Goal: Browse casually: Explore the website without a specific task or goal

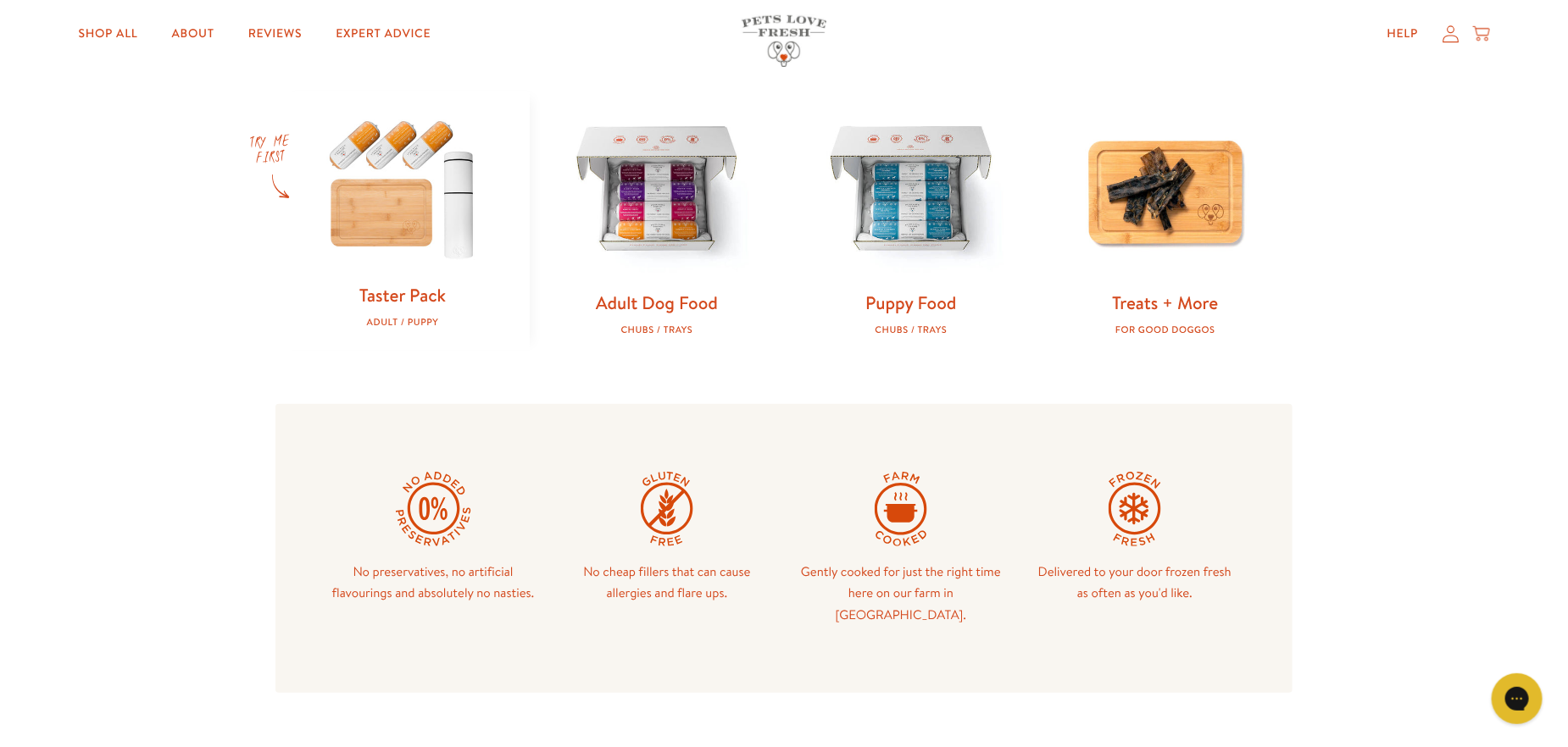
scroll to position [677, 0]
click at [420, 258] on img at bounding box center [402, 184] width 200 height 192
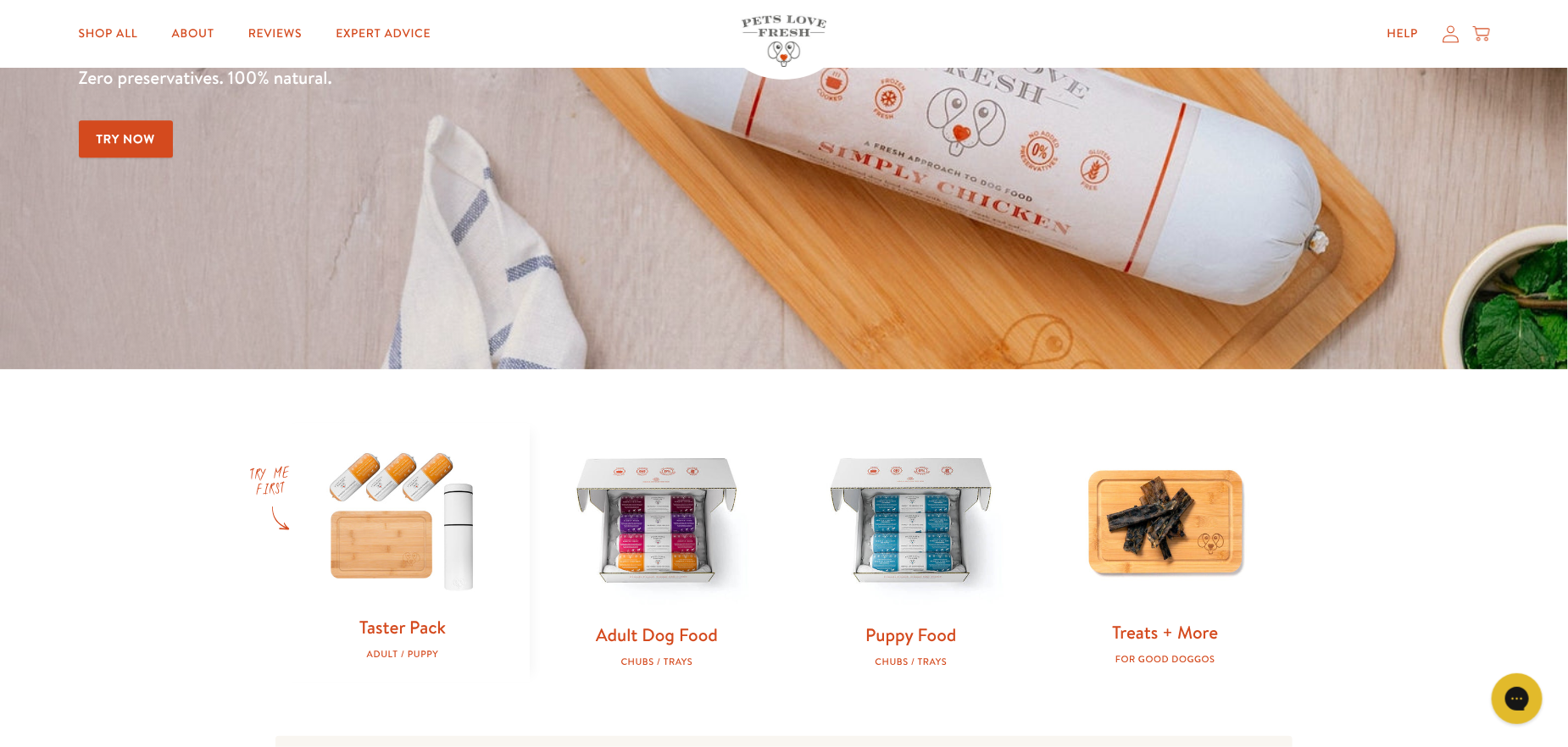
scroll to position [508, 0]
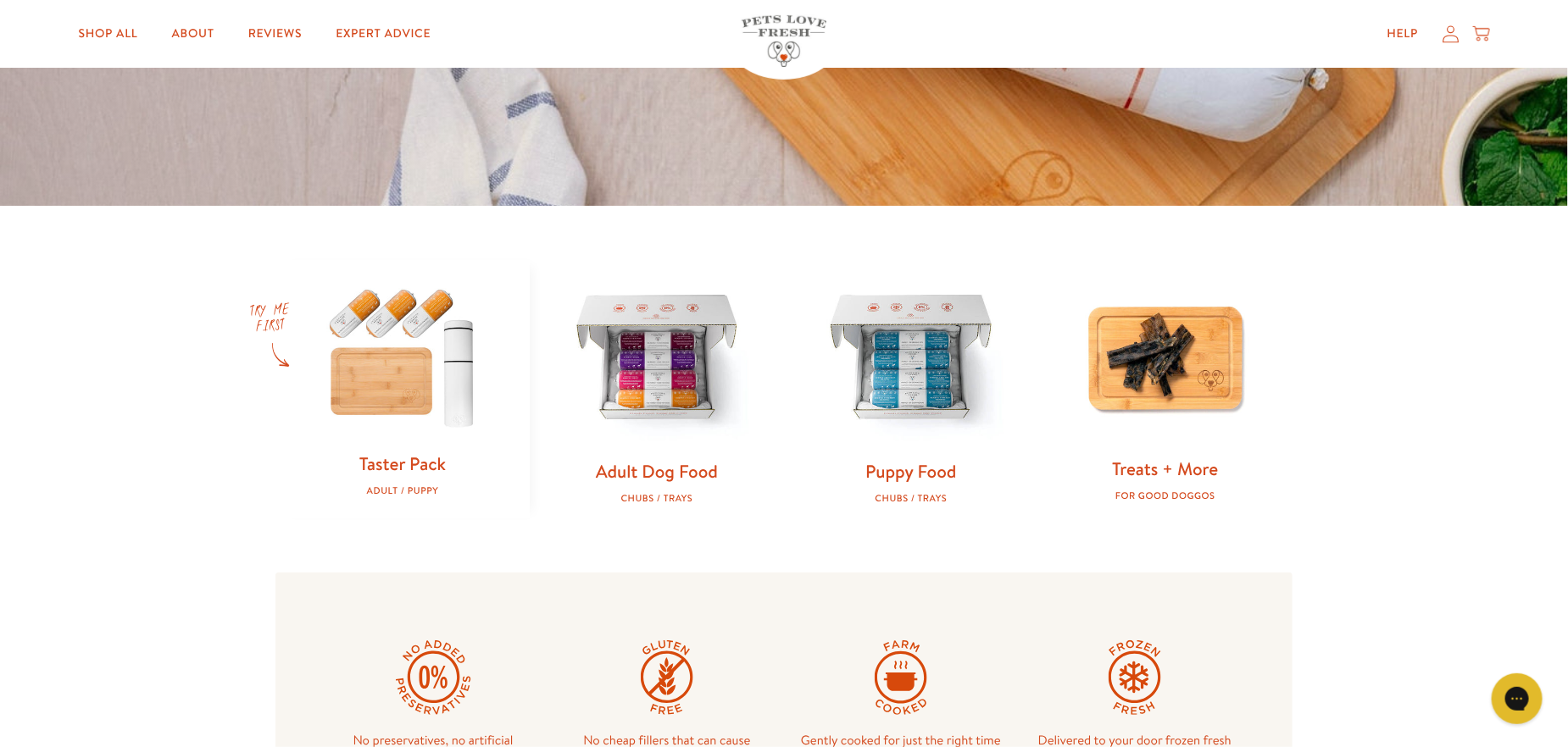
click at [1152, 376] on img at bounding box center [1165, 357] width 200 height 200
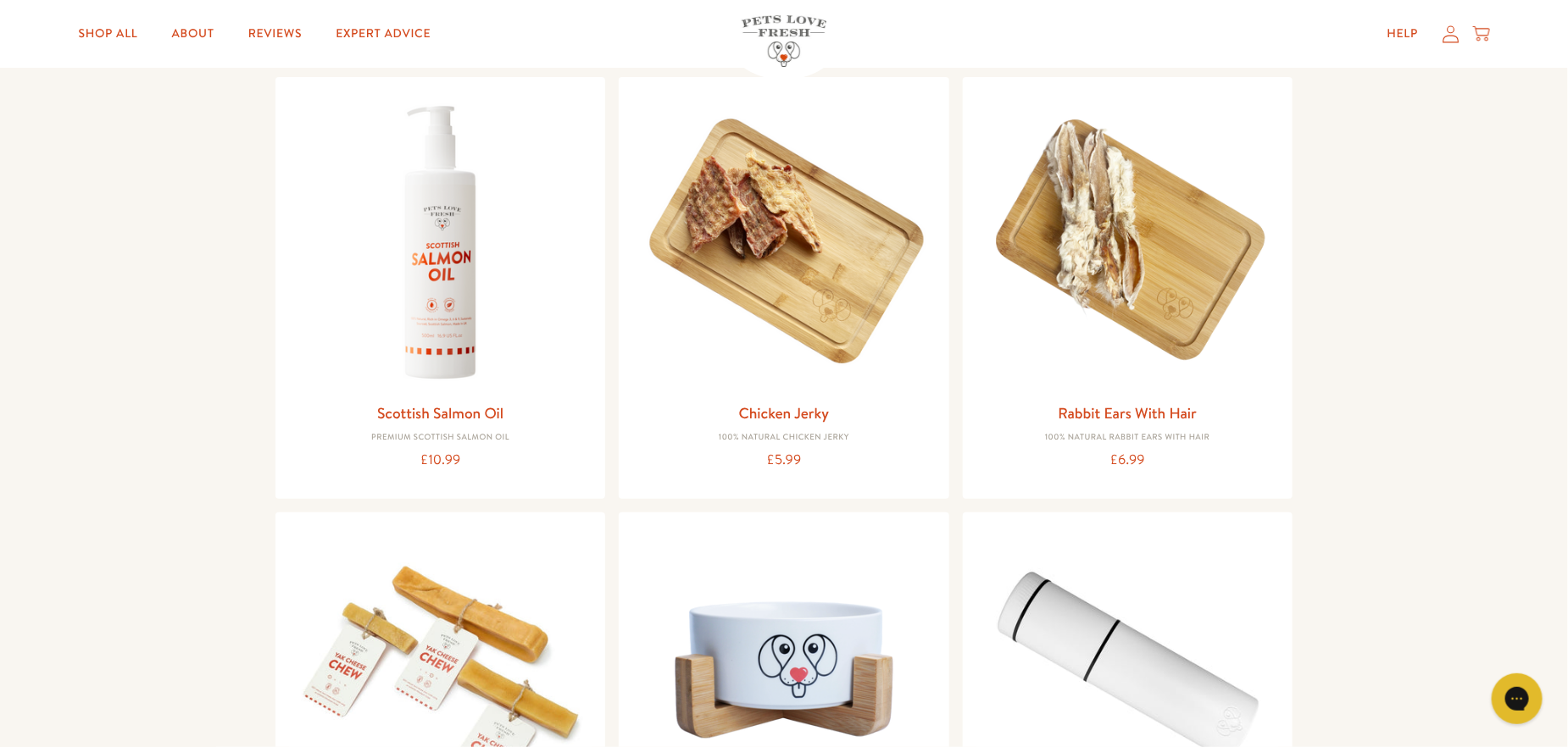
scroll to position [508, 0]
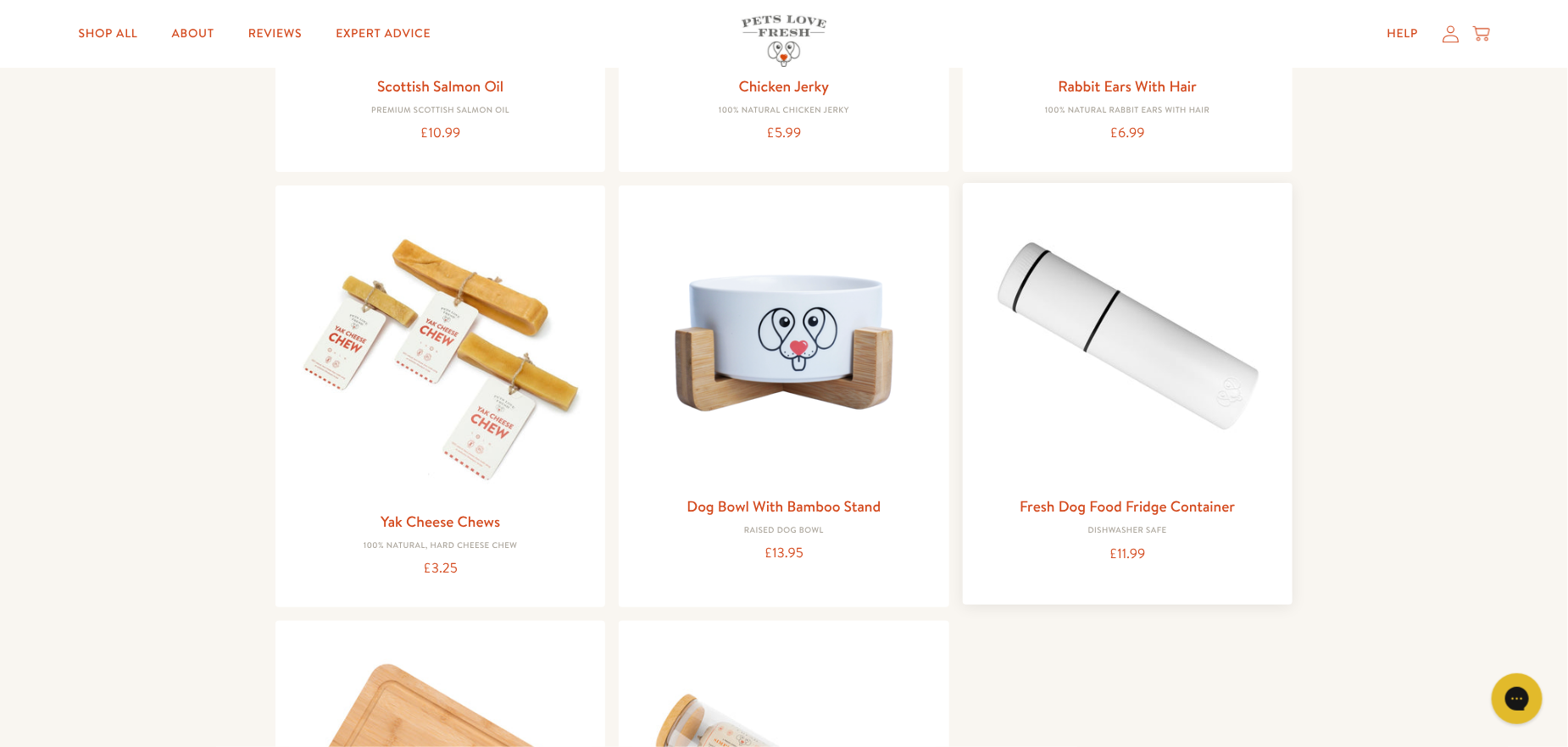
click at [1061, 334] on img at bounding box center [1127, 341] width 303 height 291
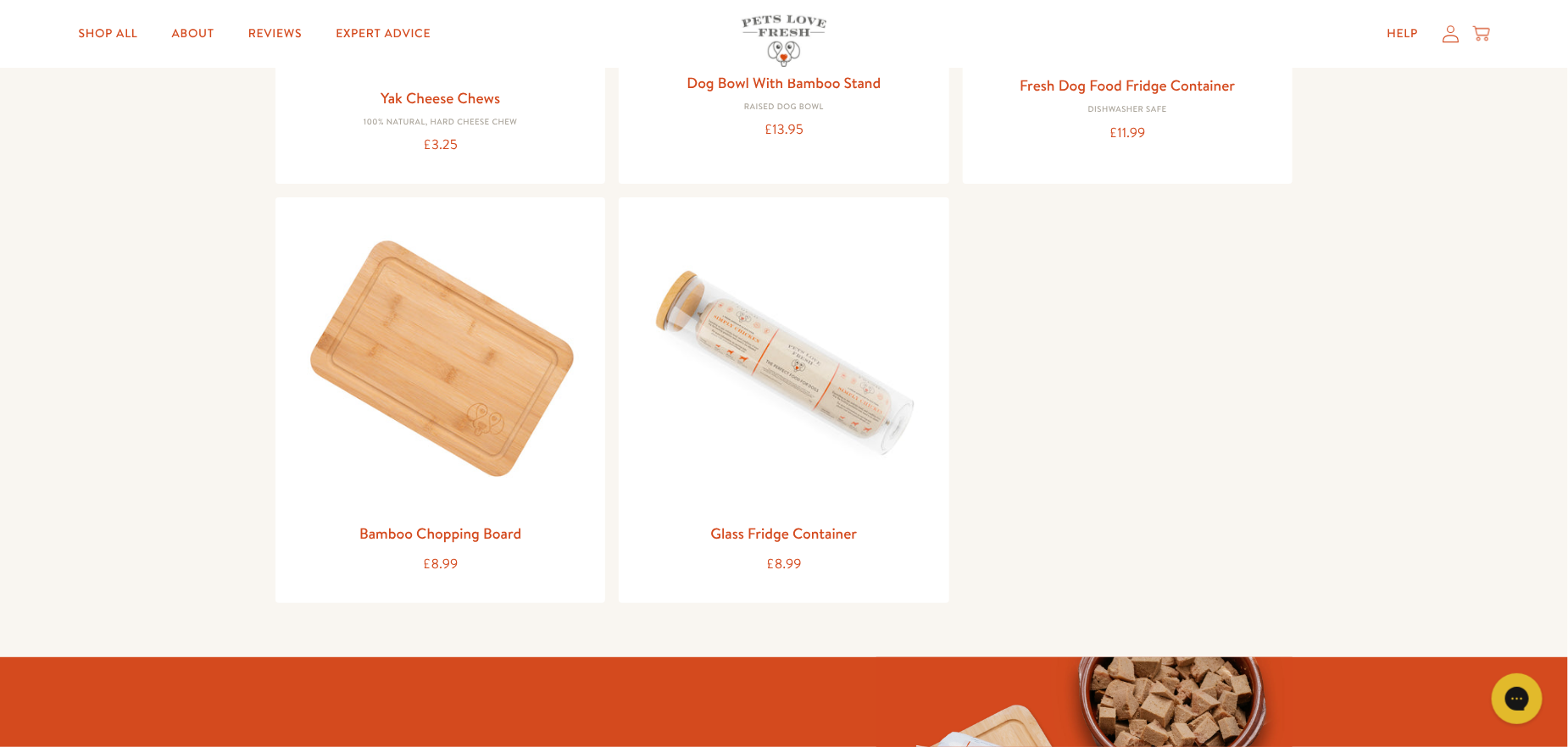
scroll to position [848, 0]
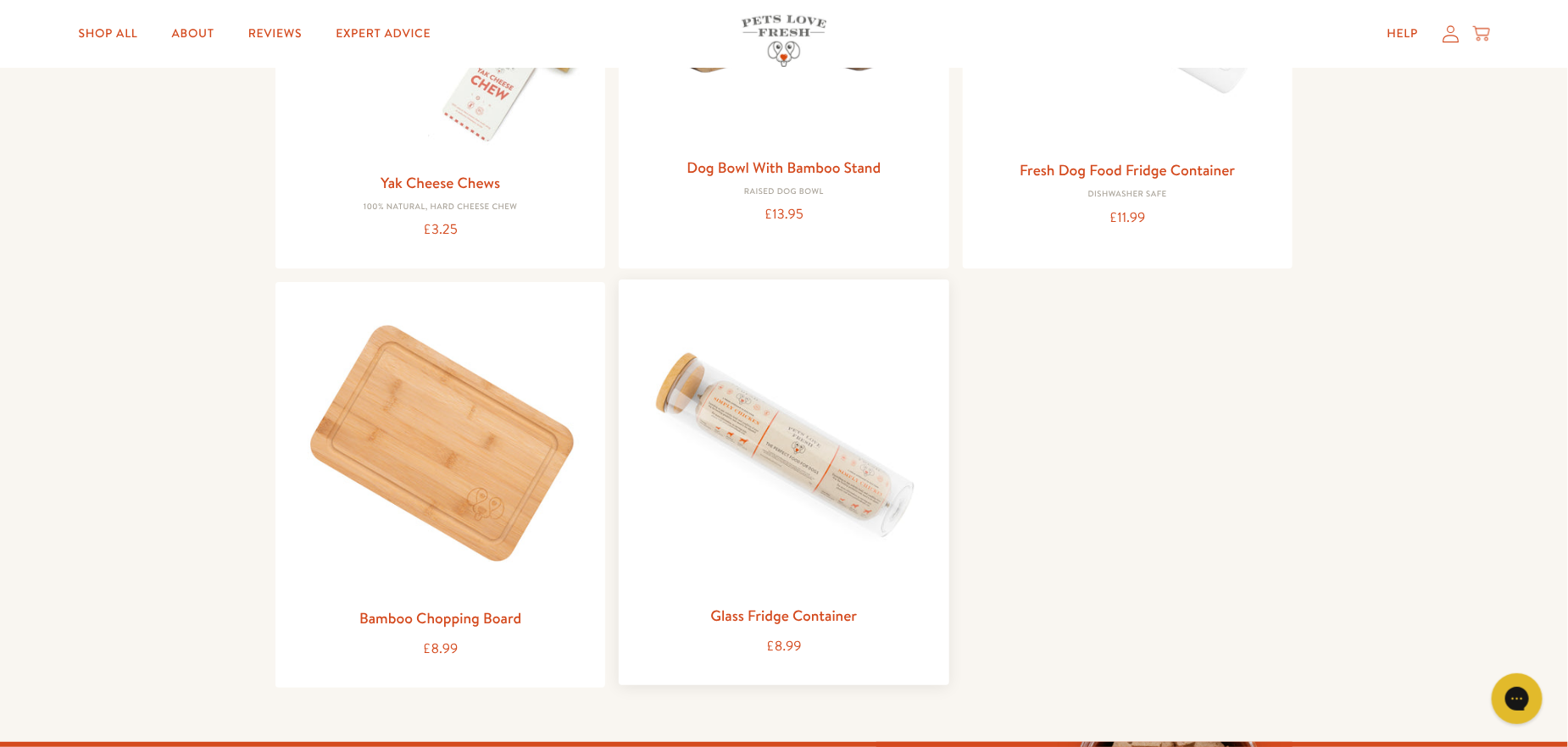
click at [784, 539] on img at bounding box center [783, 444] width 303 height 302
click at [492, 486] on img at bounding box center [440, 444] width 303 height 302
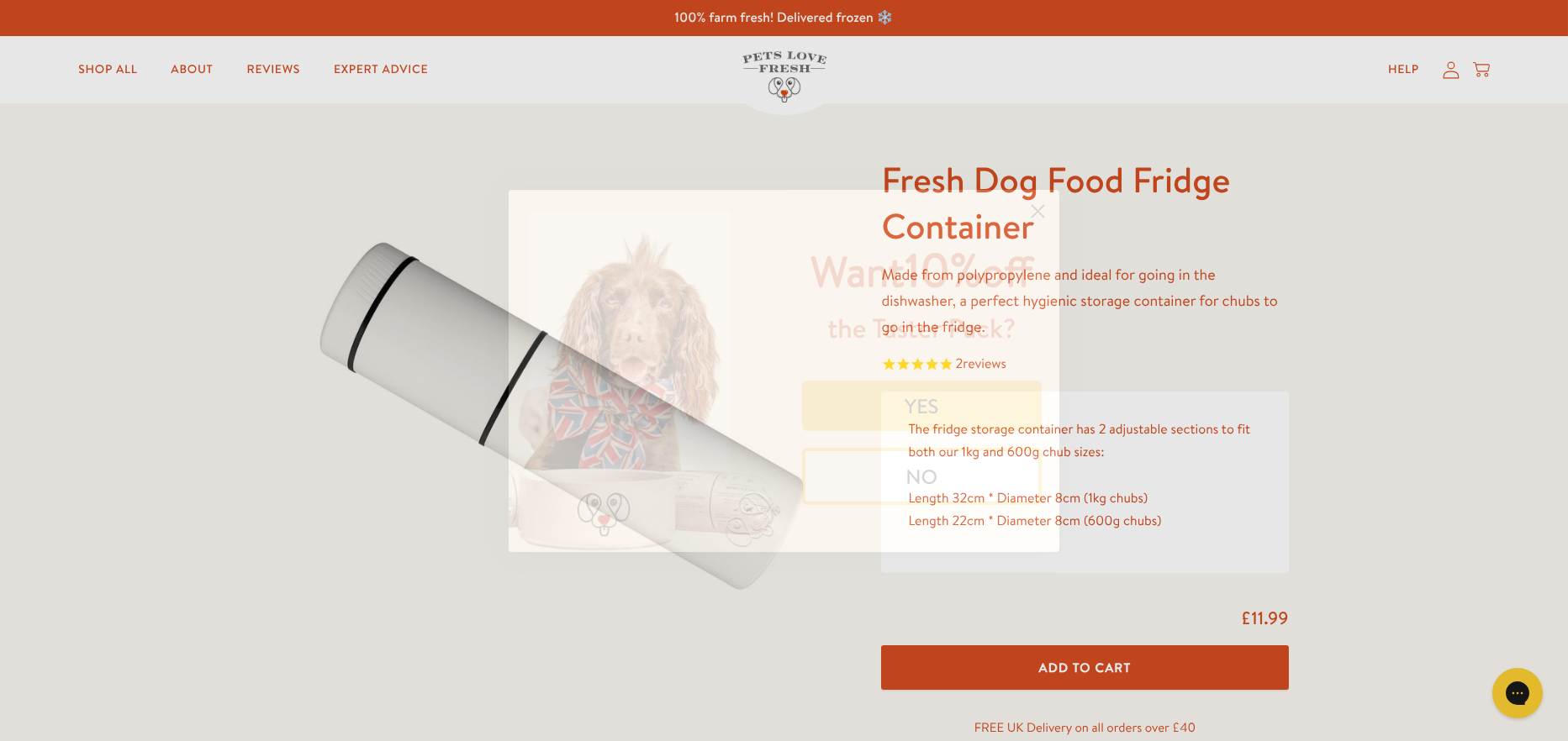
click at [1017, 208] on div "Want 10% off the Taster Pack? YES NO" at bounding box center [916, 371] width 263 height 329
click at [1038, 206] on circle "Close dialog" at bounding box center [1038, 210] width 28 height 28
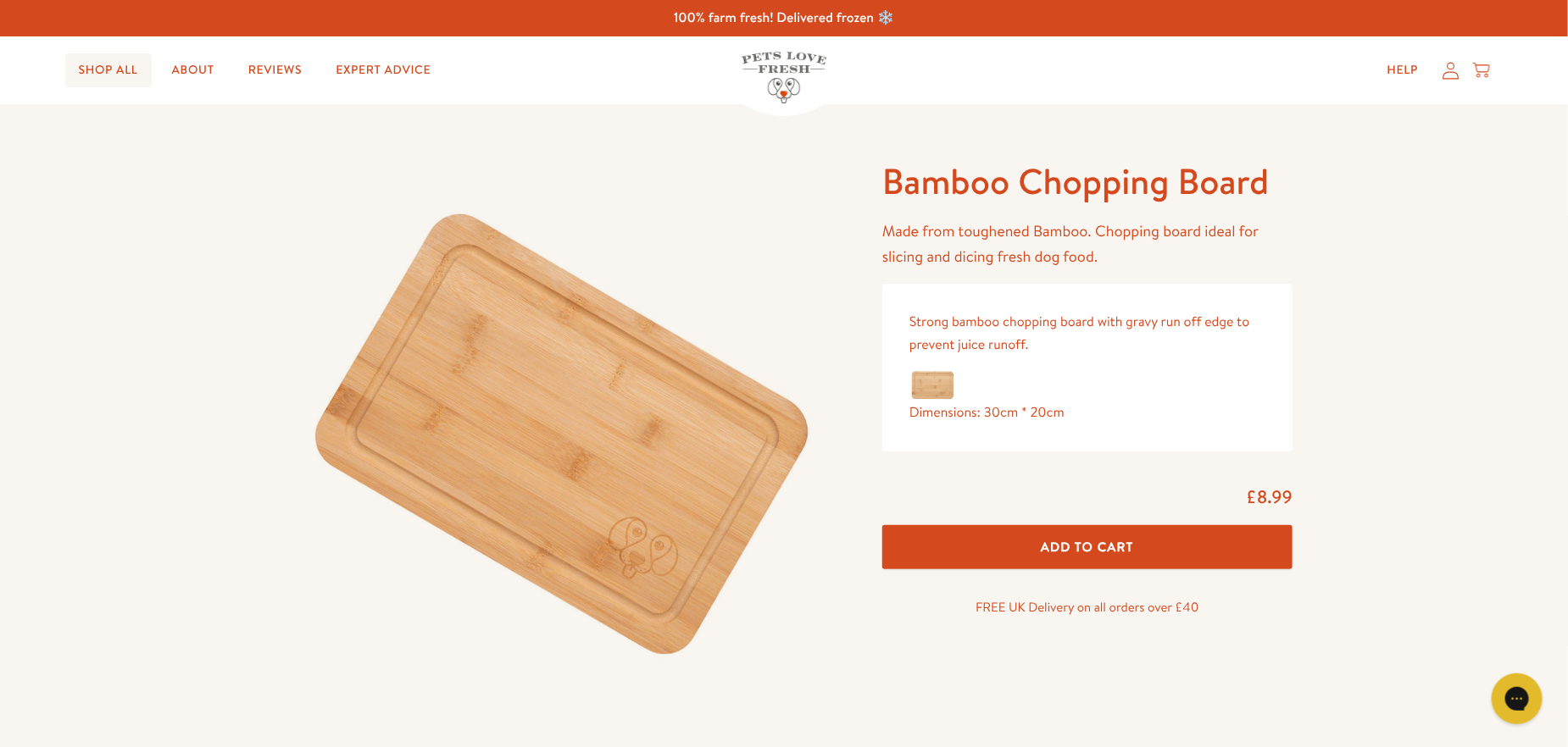
click at [129, 70] on link "Shop All" at bounding box center [108, 70] width 86 height 34
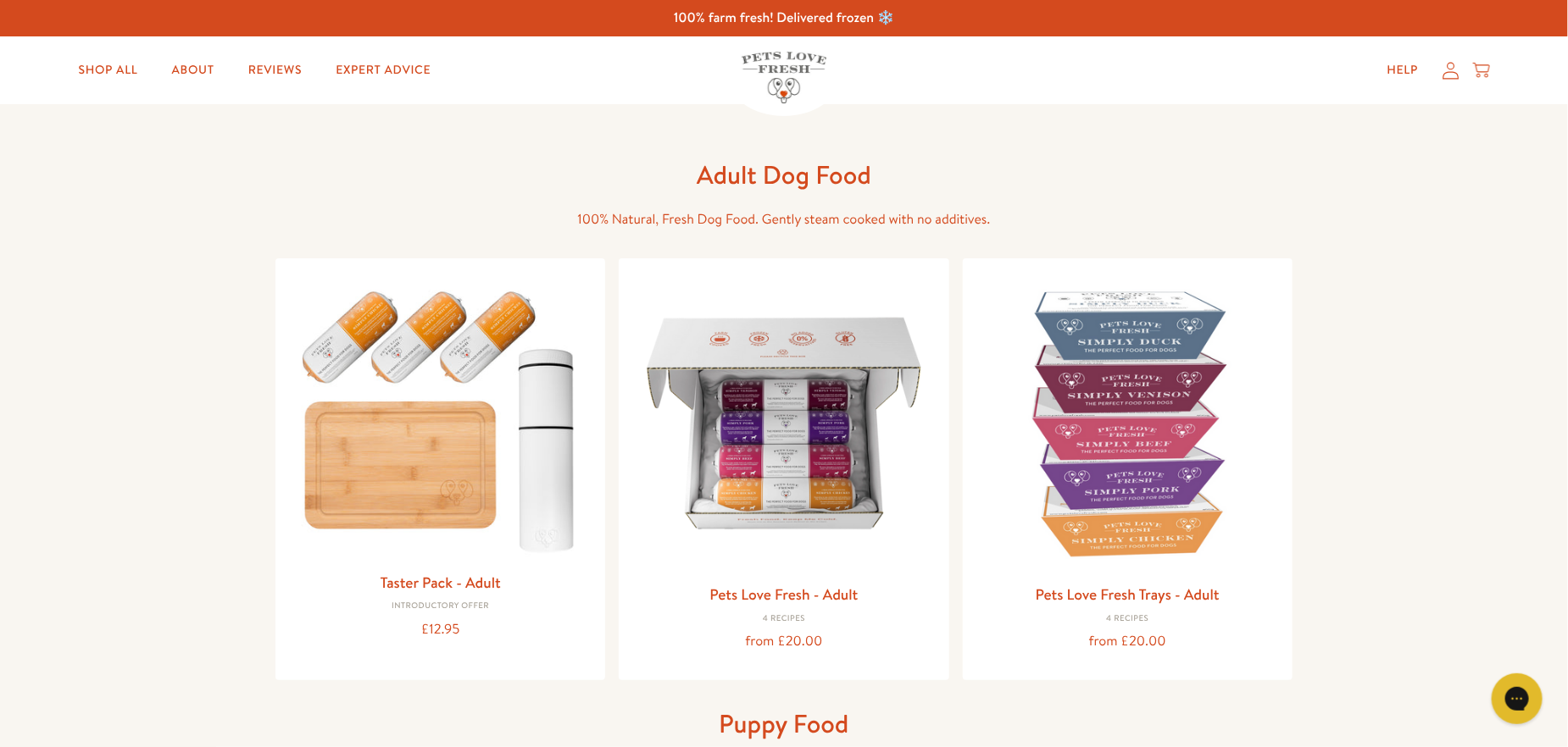
click at [788, 72] on img at bounding box center [784, 76] width 85 height 51
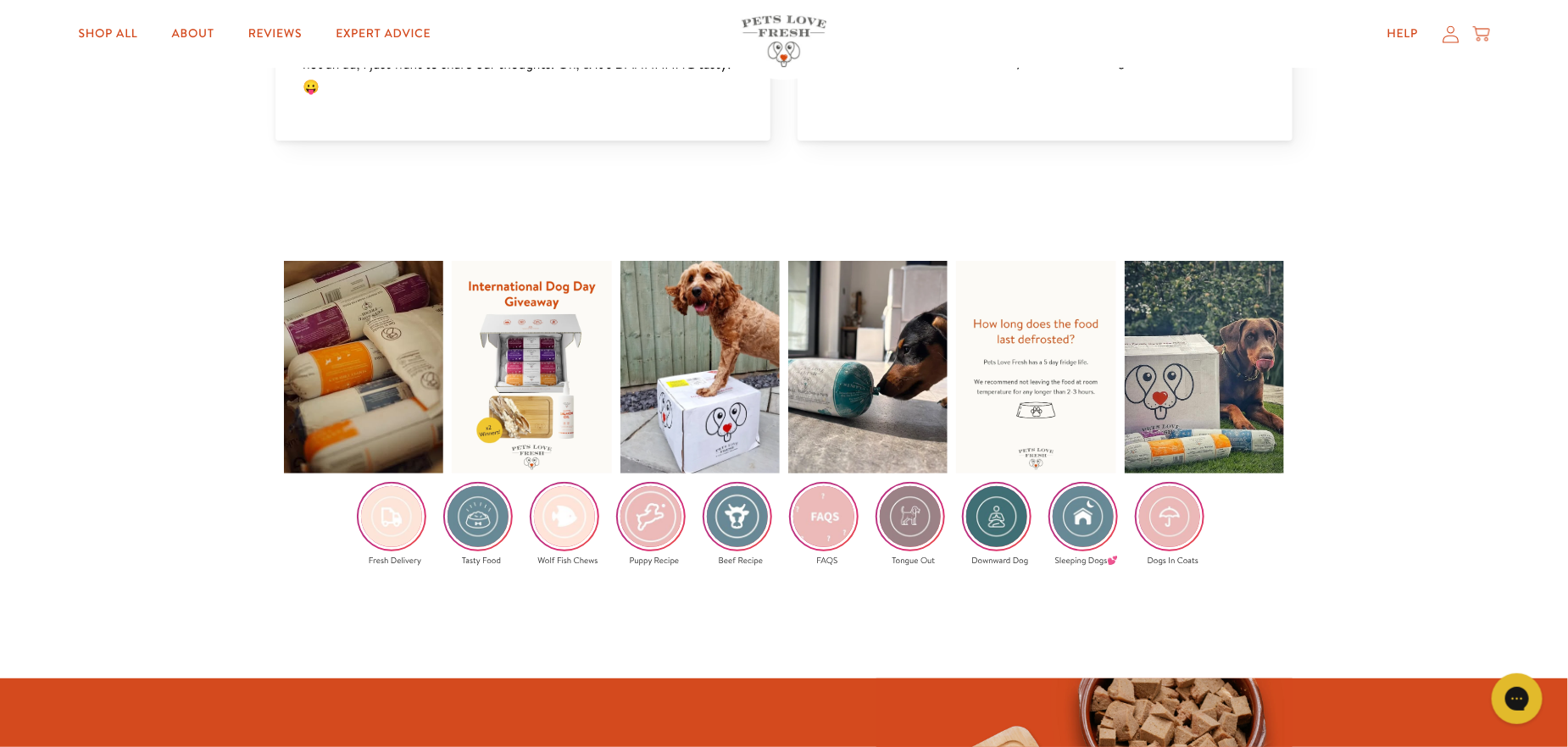
scroll to position [2796, 0]
click at [753, 492] on img at bounding box center [737, 517] width 66 height 66
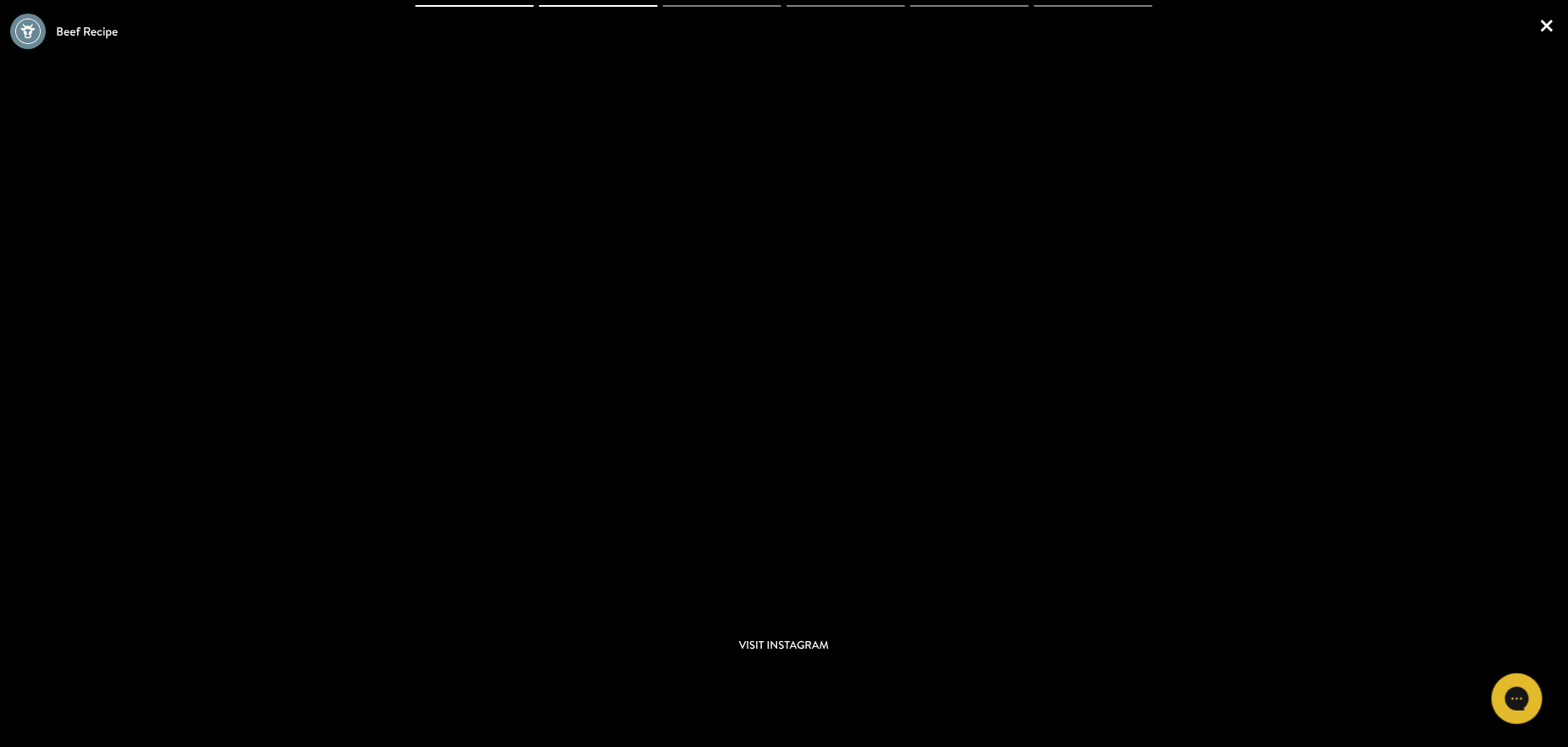
click at [1556, 15] on link "×" at bounding box center [1547, 25] width 21 height 50
